Goal: Task Accomplishment & Management: Manage account settings

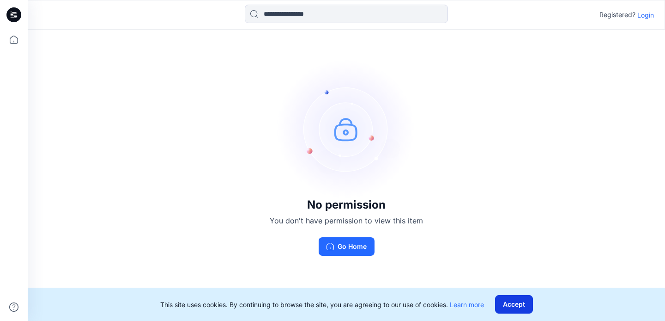
click at [518, 312] on button "Accept" at bounding box center [514, 304] width 38 height 18
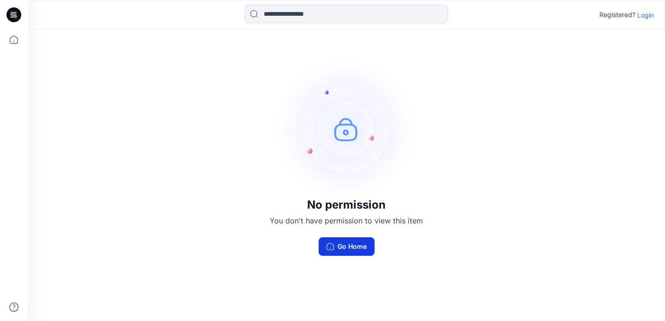
click at [335, 243] on button "Go Home" at bounding box center [347, 246] width 56 height 18
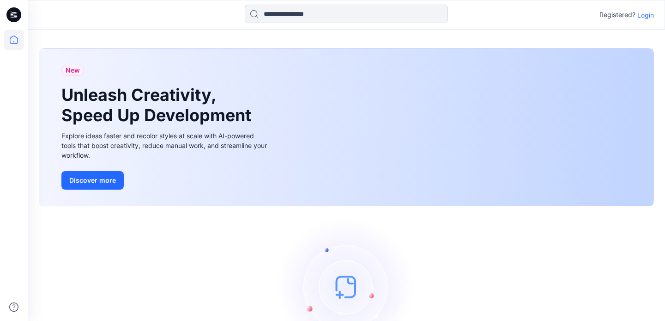
click at [15, 18] on icon at bounding box center [16, 18] width 2 height 0
click at [643, 15] on p "Login" at bounding box center [645, 15] width 17 height 10
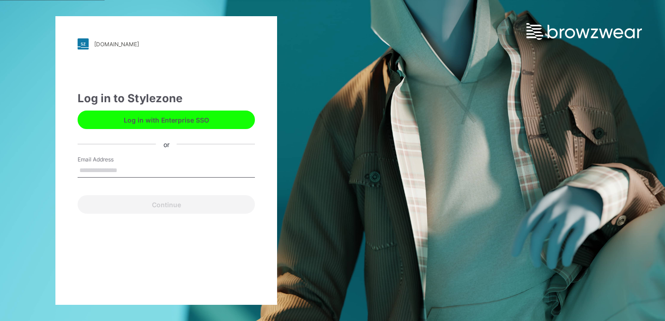
click at [131, 171] on input "Email Address" at bounding box center [166, 170] width 177 height 14
type input "*"
type input "**********"
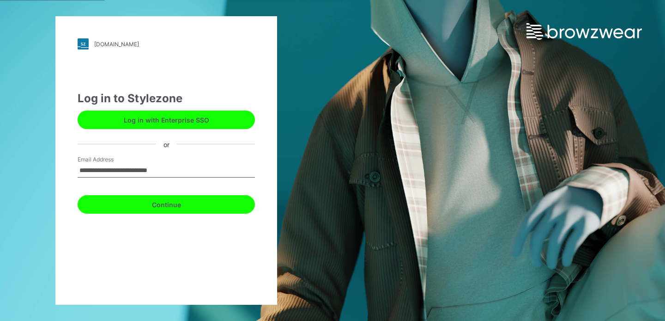
click at [157, 201] on button "Continue" at bounding box center [166, 204] width 177 height 18
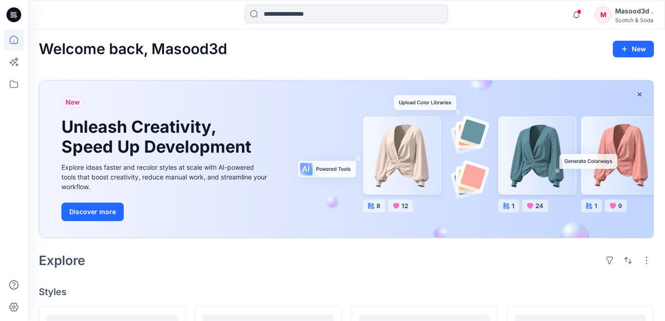
click at [206, 47] on h2 "Welcome back, Masood3d" at bounding box center [133, 49] width 188 height 17
click at [16, 81] on icon at bounding box center [14, 84] width 20 height 20
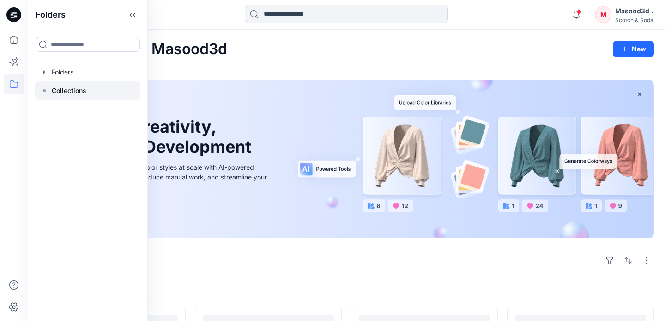
click at [79, 91] on p "Collections" at bounding box center [69, 90] width 35 height 11
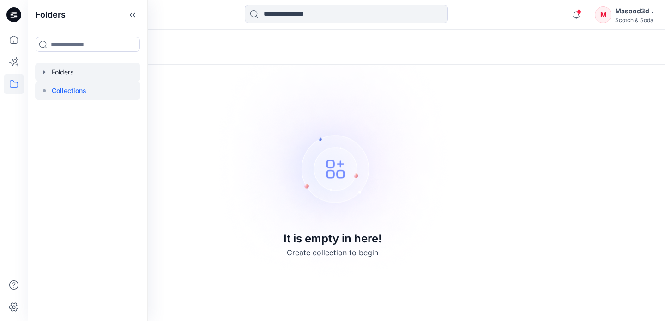
click at [91, 72] on div at bounding box center [87, 72] width 105 height 18
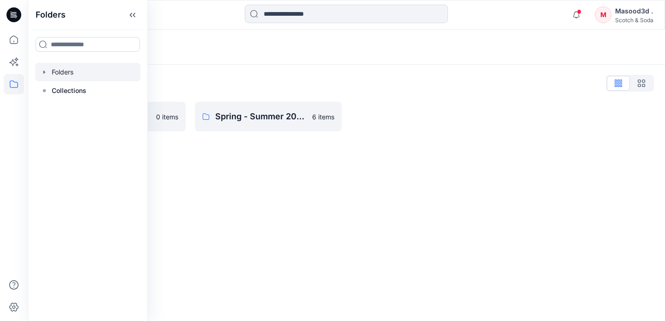
click at [243, 175] on div "Folders Folders List 99 - VQS 0 items Spring - Summer 2027 - MASOOD 6 items" at bounding box center [346, 175] width 637 height 291
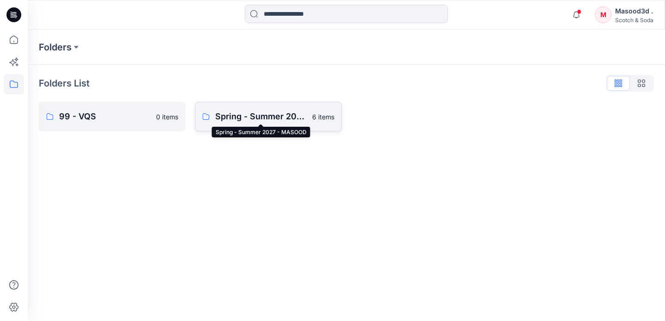
click at [250, 111] on p "Spring - Summer 2027 - MASOOD" at bounding box center [260, 116] width 91 height 13
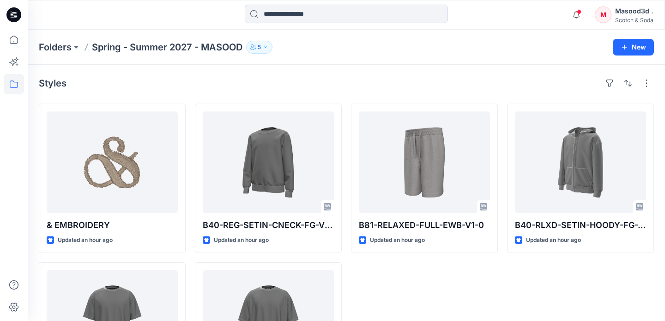
click at [259, 47] on p "5" at bounding box center [259, 47] width 3 height 10
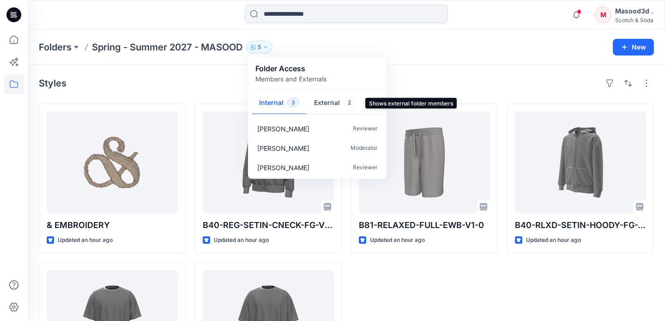
click at [325, 108] on button "External 2" at bounding box center [335, 103] width 56 height 24
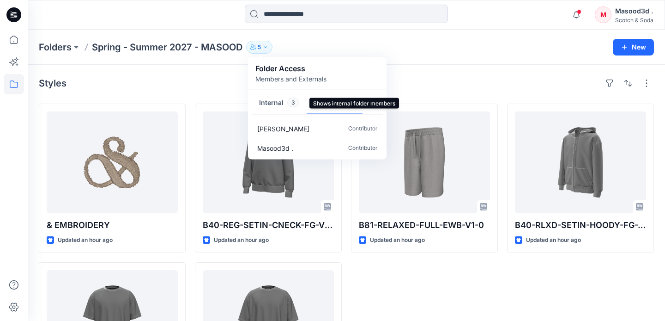
click at [281, 104] on button "Internal 3" at bounding box center [279, 103] width 55 height 24
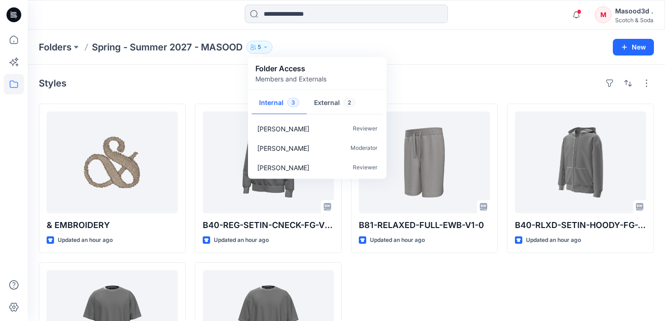
click at [446, 62] on div "Folders Spring - Summer 2027 - MASOOD 5 Folder Access Members and Externals Int…" at bounding box center [346, 47] width 637 height 35
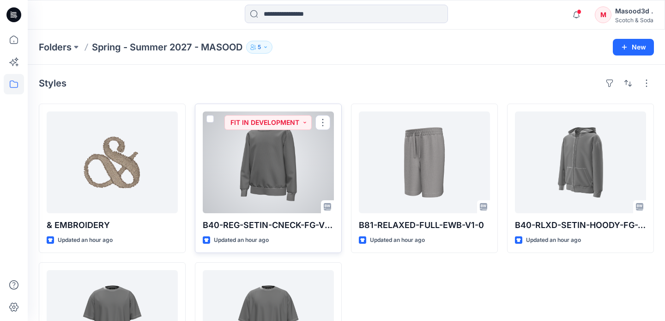
click at [302, 189] on div at bounding box center [268, 162] width 131 height 102
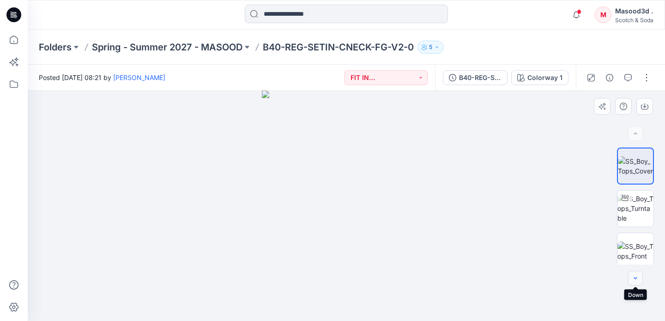
click at [632, 275] on icon "button" at bounding box center [635, 277] width 7 height 7
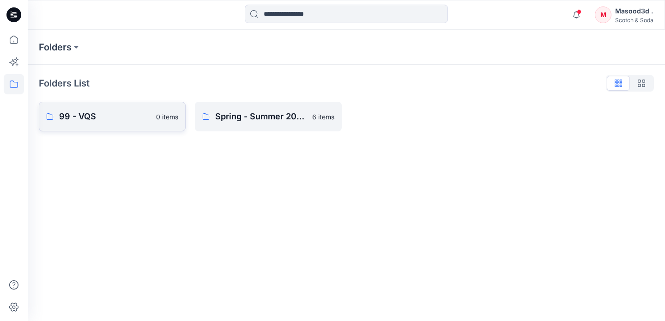
click at [150, 118] on p "99 - VQS" at bounding box center [104, 116] width 91 height 13
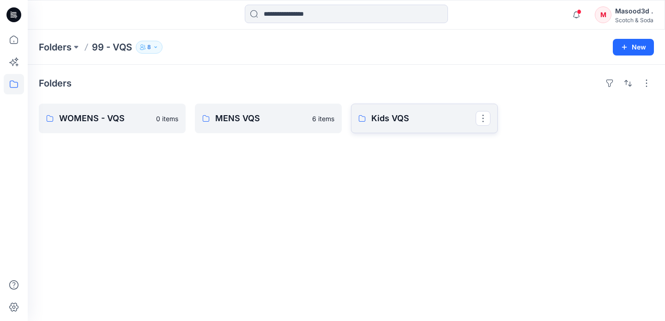
click at [402, 116] on p "Kids VQS" at bounding box center [423, 118] width 104 height 13
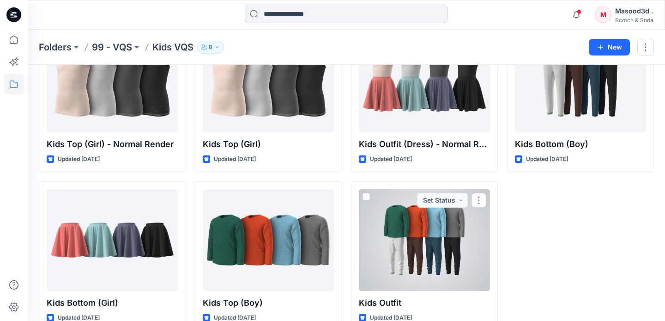
scroll to position [734, 0]
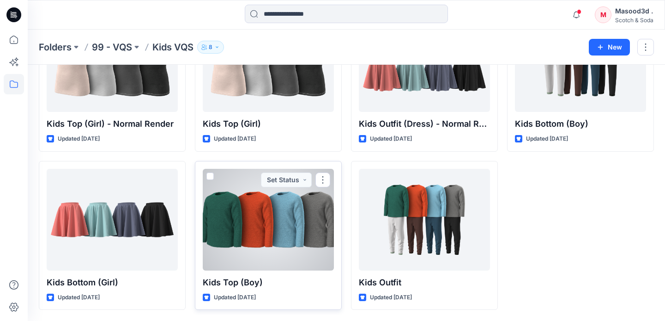
click at [309, 204] on div at bounding box center [268, 220] width 131 height 102
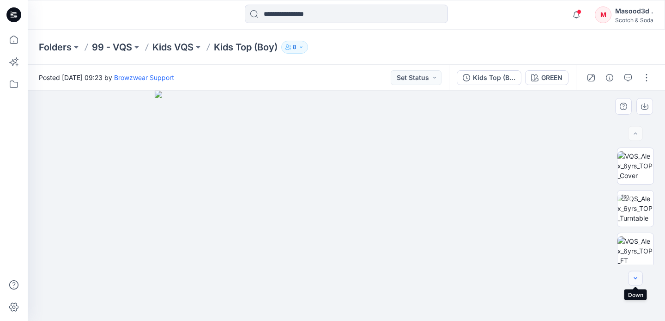
click at [633, 278] on icon "button" at bounding box center [635, 277] width 7 height 7
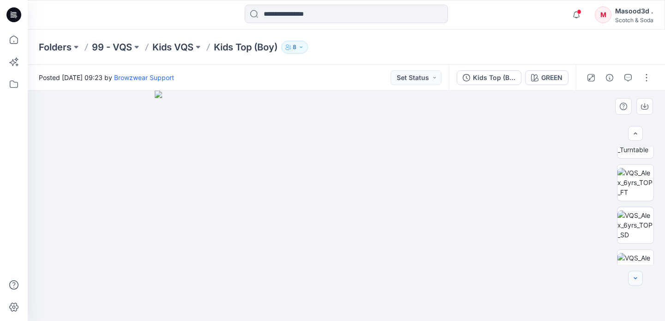
click at [633, 278] on icon "button" at bounding box center [635, 277] width 7 height 7
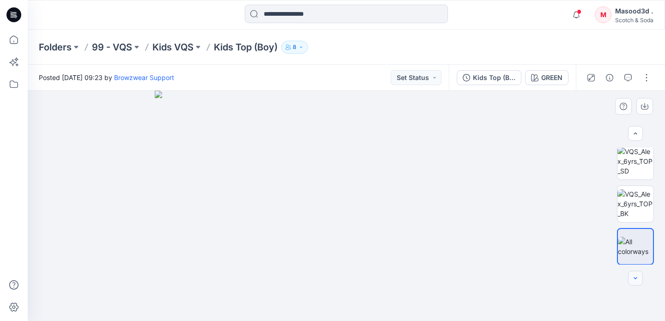
click at [633, 278] on div at bounding box center [635, 278] width 15 height 15
click at [494, 199] on img at bounding box center [346, 206] width 383 height 230
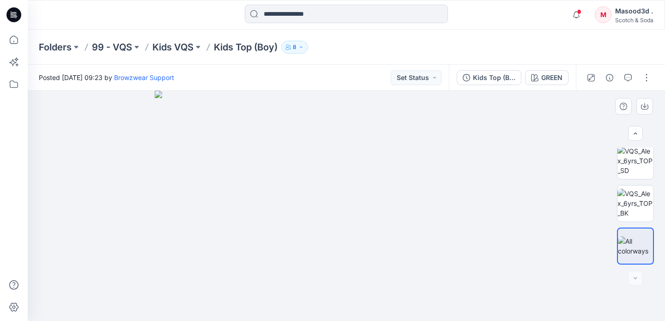
drag, startPoint x: 478, startPoint y: 207, endPoint x: 530, endPoint y: 235, distance: 58.9
click at [530, 235] on img at bounding box center [346, 206] width 383 height 230
click at [631, 202] on img at bounding box center [635, 202] width 36 height 29
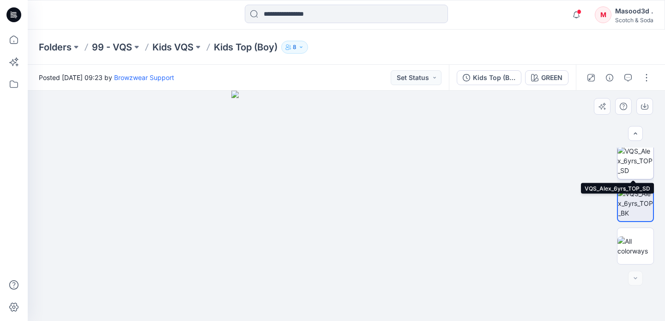
click at [634, 163] on img at bounding box center [635, 160] width 36 height 29
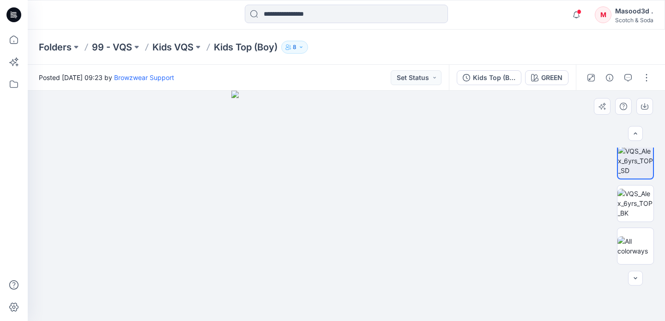
scroll to position [0, 0]
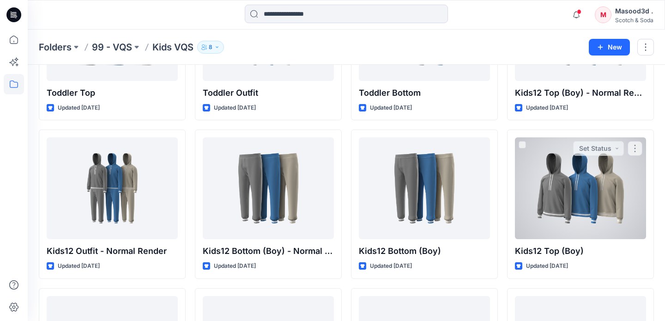
scroll to position [290, 0]
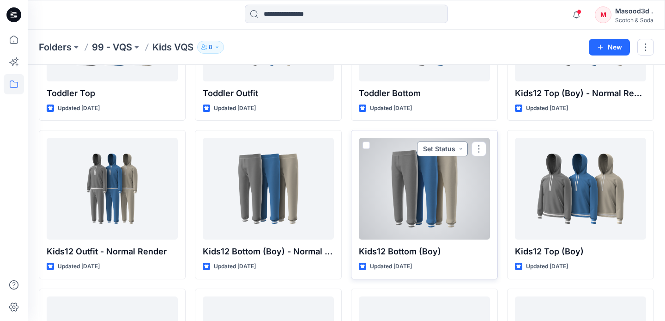
click at [448, 147] on button "Set Status" at bounding box center [442, 148] width 51 height 15
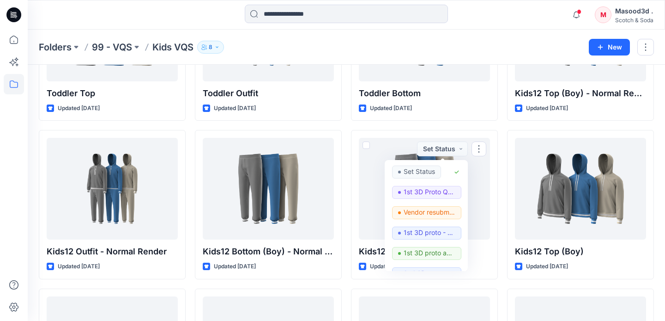
click at [346, 222] on div "Kids Outfit (Dress) Updated [DATE] Toddler Top Updated [DATE] Kids12 Outfit - N…" at bounding box center [346, 283] width 615 height 940
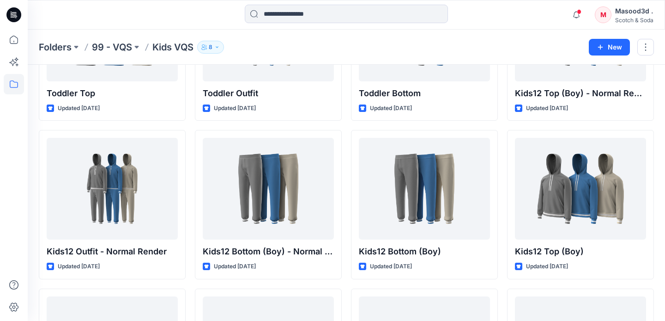
click at [215, 45] on icon "button" at bounding box center [217, 47] width 6 height 6
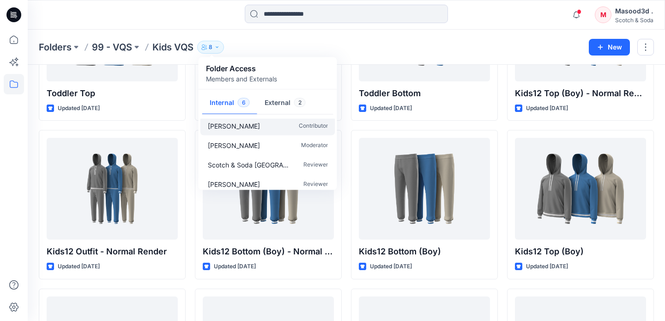
scroll to position [47, 0]
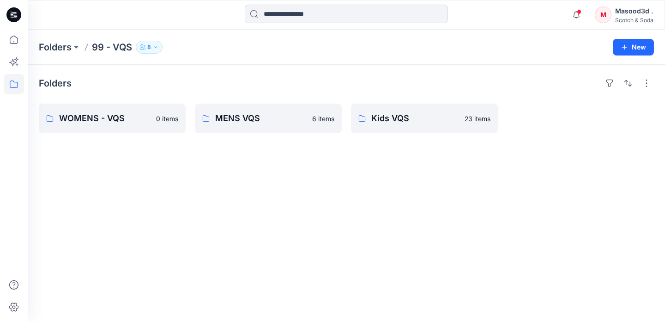
click at [644, 13] on div "Masood3d ." at bounding box center [634, 11] width 38 height 11
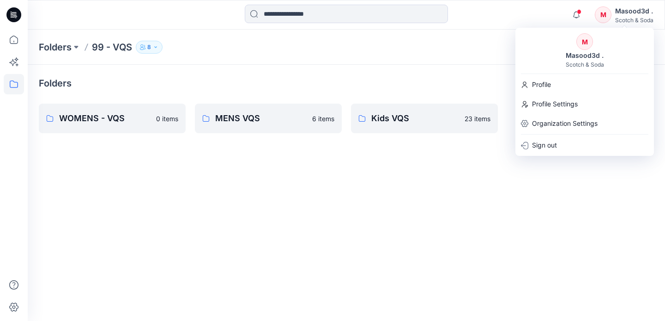
click at [588, 61] on div "Scotch & Soda" at bounding box center [585, 64] width 38 height 7
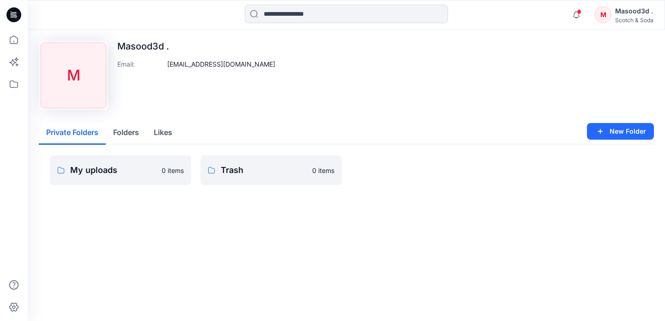
click at [151, 46] on p "Masood3d ." at bounding box center [196, 46] width 158 height 11
click at [165, 43] on p "Masood3d ." at bounding box center [196, 46] width 158 height 11
drag, startPoint x: 165, startPoint y: 43, endPoint x: 124, endPoint y: 40, distance: 40.8
click at [124, 40] on div "Upload Image M Masood3d . Email : [PERSON_NAME][EMAIL_ADDRESS][DOMAIN_NAME] Pri…" at bounding box center [346, 126] width 637 height 192
click at [148, 46] on p "Masood3d ." at bounding box center [196, 46] width 158 height 11
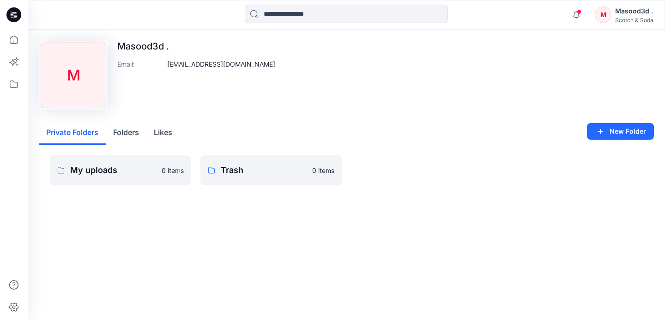
click at [133, 129] on button "Folders" at bounding box center [126, 133] width 41 height 24
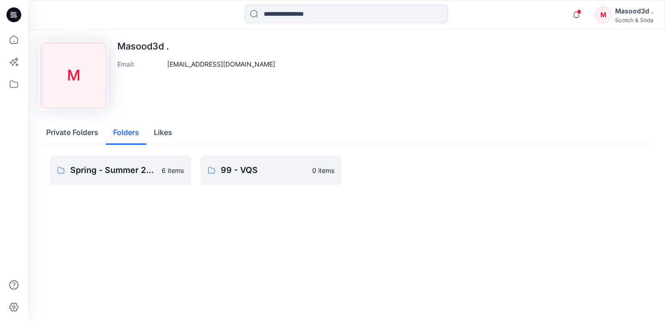
click at [165, 134] on button "Likes" at bounding box center [162, 133] width 33 height 24
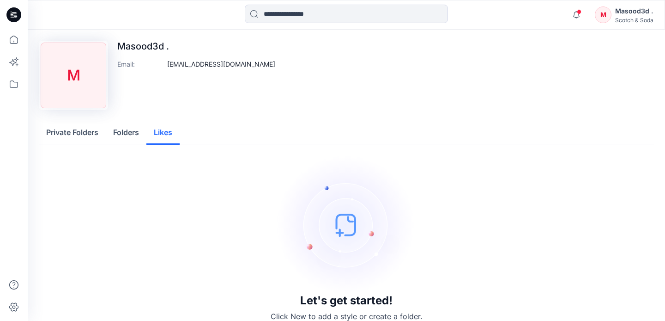
click at [94, 132] on button "Private Folders" at bounding box center [72, 133] width 67 height 24
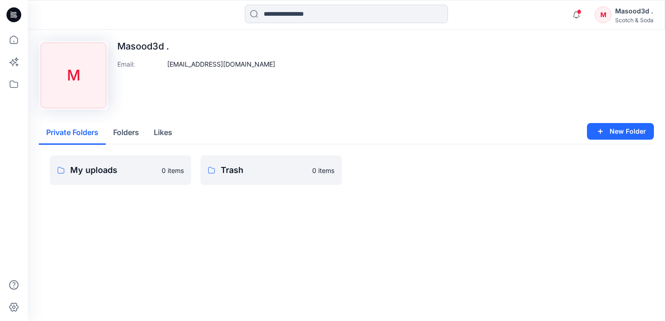
click at [150, 40] on div "Upload Image M Masood3d . Email : [PERSON_NAME][EMAIL_ADDRESS][DOMAIN_NAME] Pri…" at bounding box center [346, 126] width 637 height 192
click at [154, 47] on p "Masood3d ." at bounding box center [196, 46] width 158 height 11
click at [92, 91] on div "M" at bounding box center [74, 75] width 66 height 66
click at [79, 56] on button "Upload Image" at bounding box center [72, 51] width 61 height 15
click at [75, 68] on div "M" at bounding box center [74, 75] width 66 height 66
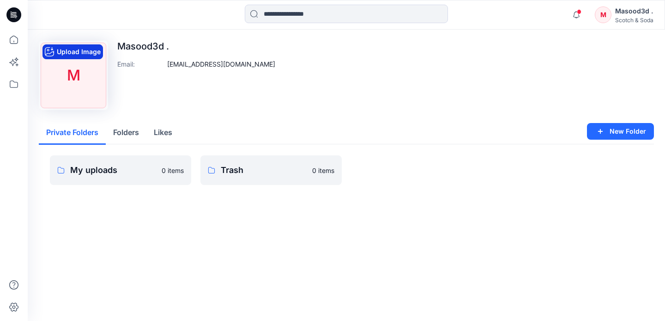
click at [77, 49] on button "Upload Image" at bounding box center [72, 51] width 61 height 15
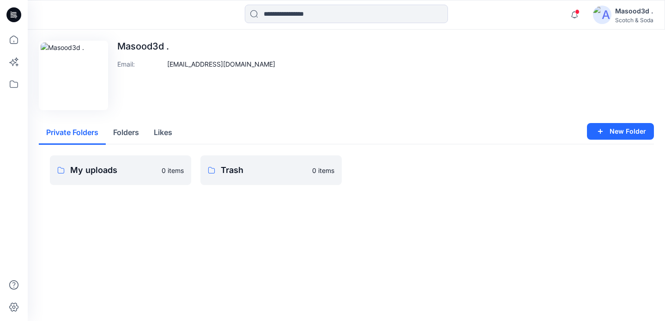
click at [621, 16] on div "Masood3d ." at bounding box center [634, 11] width 38 height 11
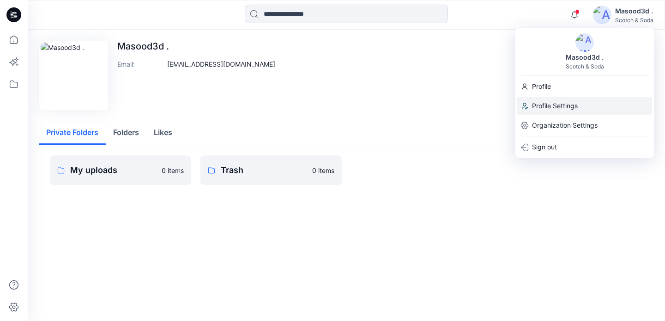
click at [569, 102] on p "Profile Settings" at bounding box center [555, 106] width 46 height 18
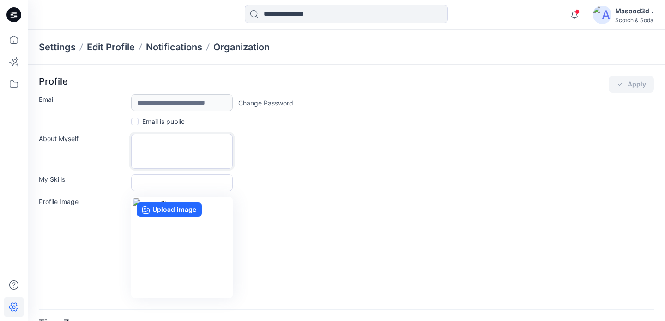
click at [153, 155] on textarea "About Myself" at bounding box center [182, 150] width 102 height 35
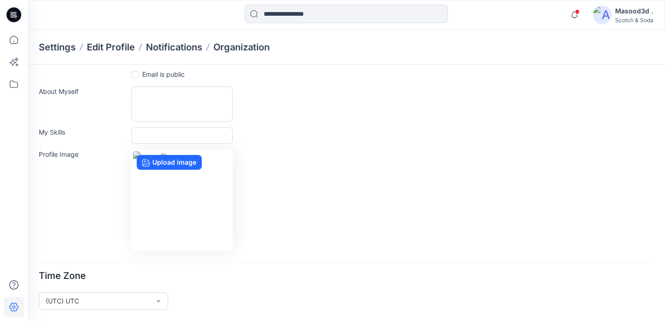
click at [166, 188] on img at bounding box center [182, 200] width 98 height 98
click at [105, 202] on label "Profile Image" at bounding box center [82, 198] width 87 height 98
